Goal: Information Seeking & Learning: Compare options

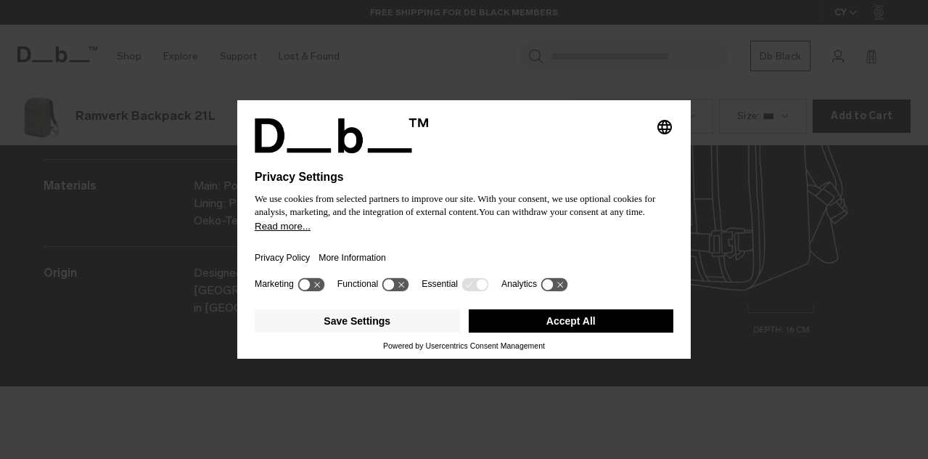
scroll to position [1835, 0]
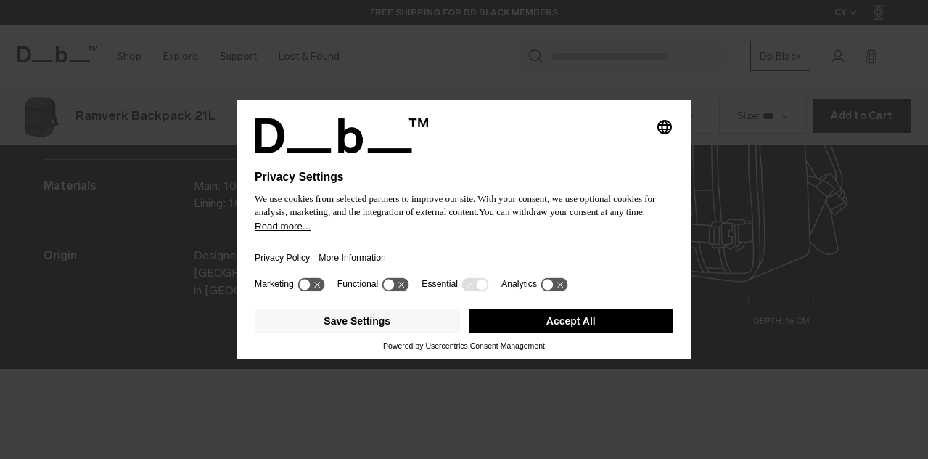
scroll to position [1835, 0]
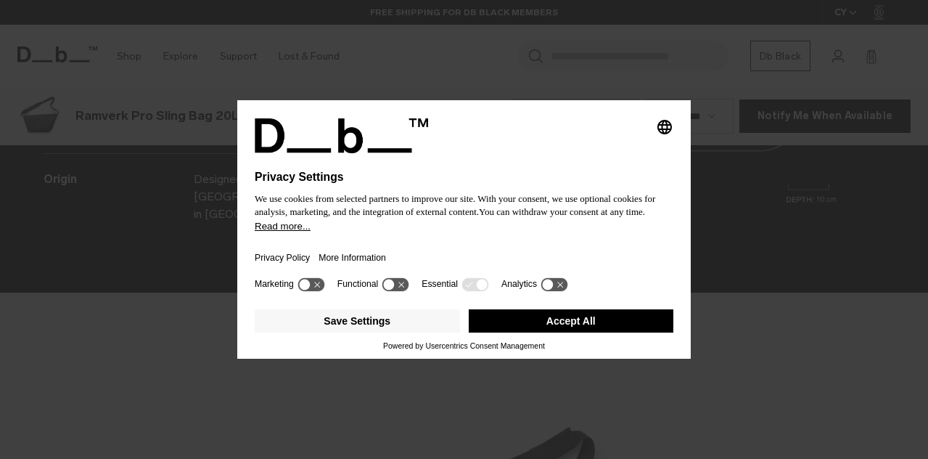
scroll to position [1835, 0]
